Goal: Information Seeking & Learning: Find specific fact

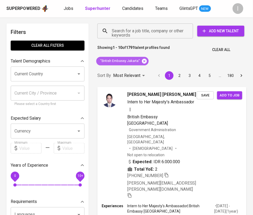
click at [145, 63] on icon at bounding box center [144, 61] width 5 height 5
click at [151, 30] on input "Search for a job title, company or other keywords" at bounding box center [146, 31] width 72 height 10
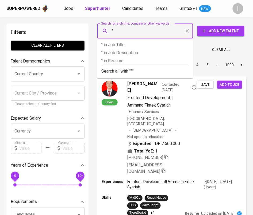
paste input "CH FORM + GRAPHIC"
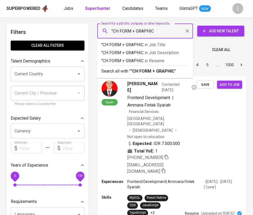
type input ""CH FORM + GRAPHIC""
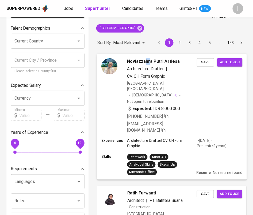
scroll to position [33, 0]
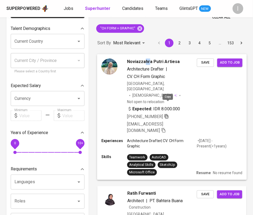
click at [166, 114] on icon "button" at bounding box center [166, 116] width 4 height 5
click at [139, 28] on icon at bounding box center [139, 28] width 5 height 5
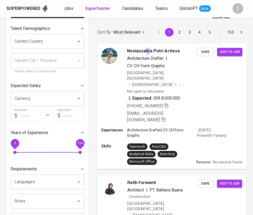
scroll to position [10, 0]
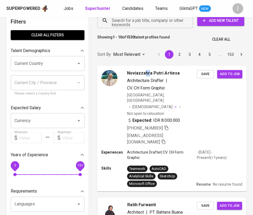
click at [153, 23] on input "Search for a job title, company or other keywords" at bounding box center [146, 21] width 72 height 10
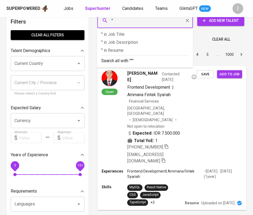
paste input "Zambon Indonesia"
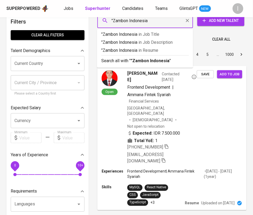
type input ""Zambon Indonesia""
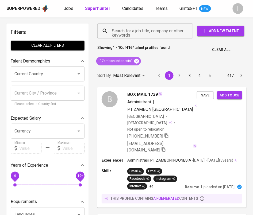
click at [137, 61] on icon at bounding box center [136, 61] width 5 height 5
click at [155, 31] on input "Search for a job title, company or other keywords" at bounding box center [146, 31] width 72 height 10
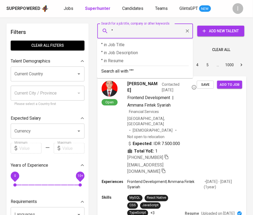
paste input "LOGISTEED [GEOGRAPHIC_DATA]"
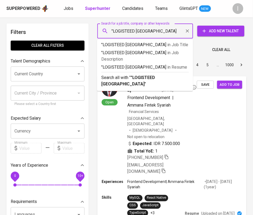
type input ""LOGISTEED INDONESIA""
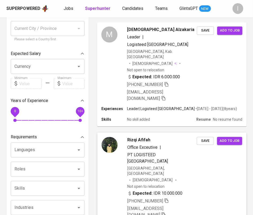
scroll to position [76, 0]
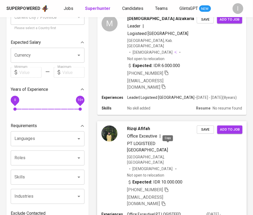
click at [168, 187] on icon "button" at bounding box center [166, 189] width 5 height 5
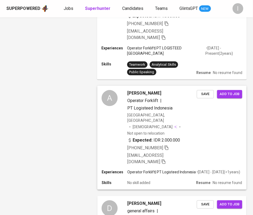
scroll to position [1051, 0]
